Goal: Information Seeking & Learning: Find specific fact

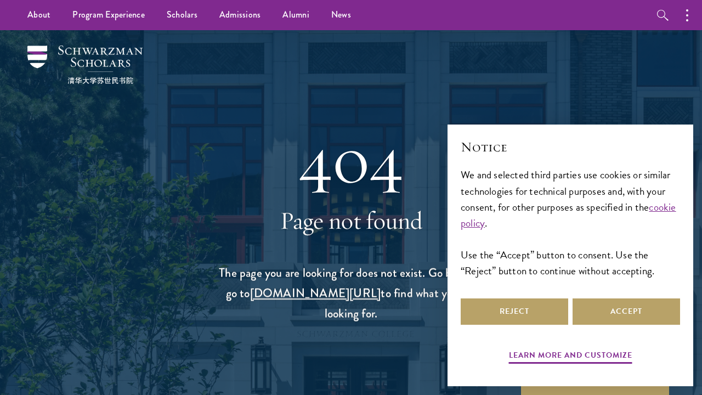
select select "AF"
select select
click at [0, 0] on input "search" at bounding box center [0, 0] width 0 height 0
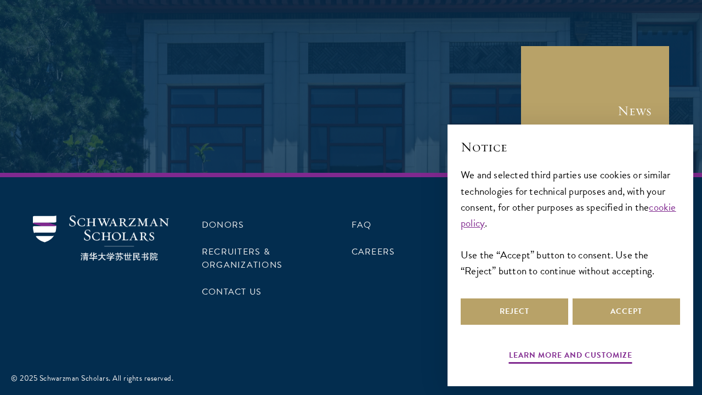
type input "Panderma PRP | represents | best PRP kit for professional [MEDICAL_DATA] treatm…"
click at [0, 0] on button "Search" at bounding box center [0, 0] width 0 height 0
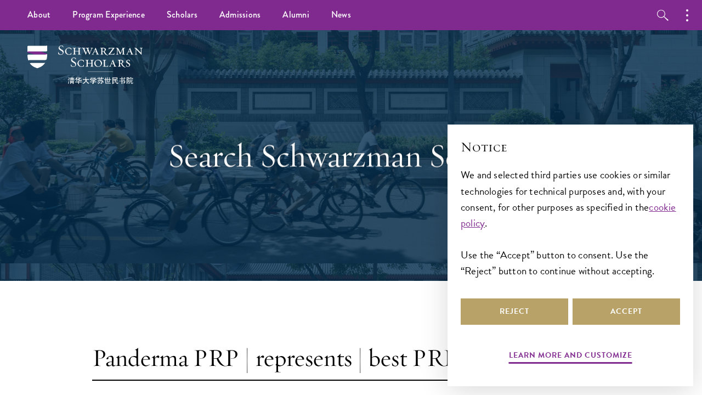
select select "AF"
select select
